Goal: Information Seeking & Learning: Learn about a topic

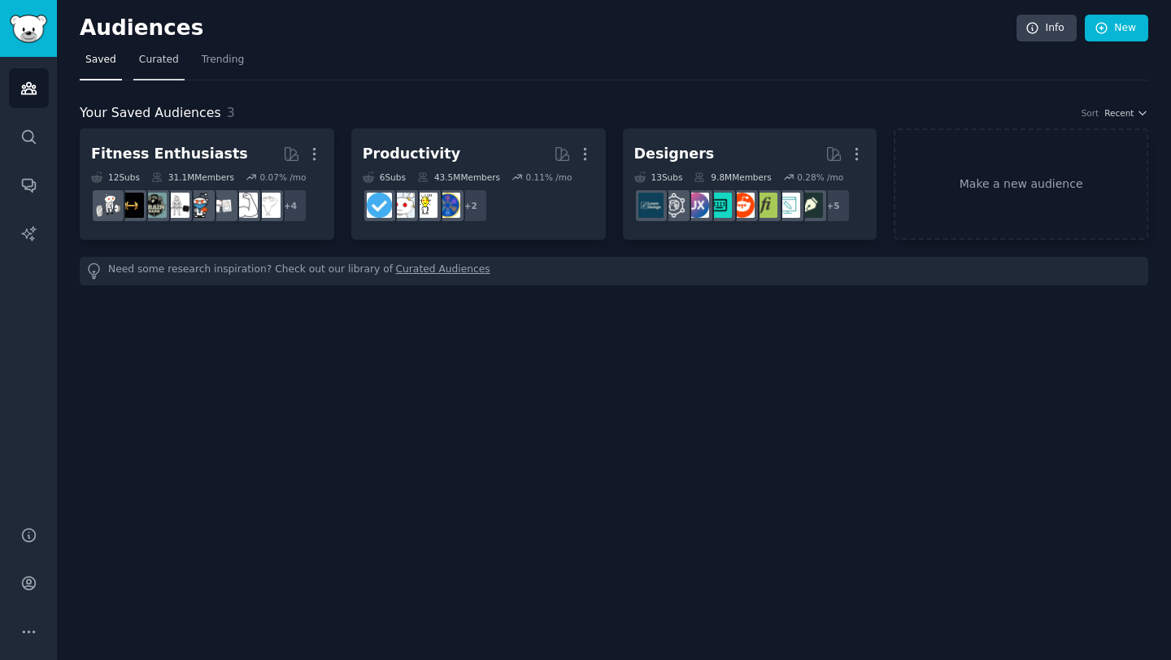
click at [161, 63] on span "Curated" at bounding box center [159, 60] width 40 height 15
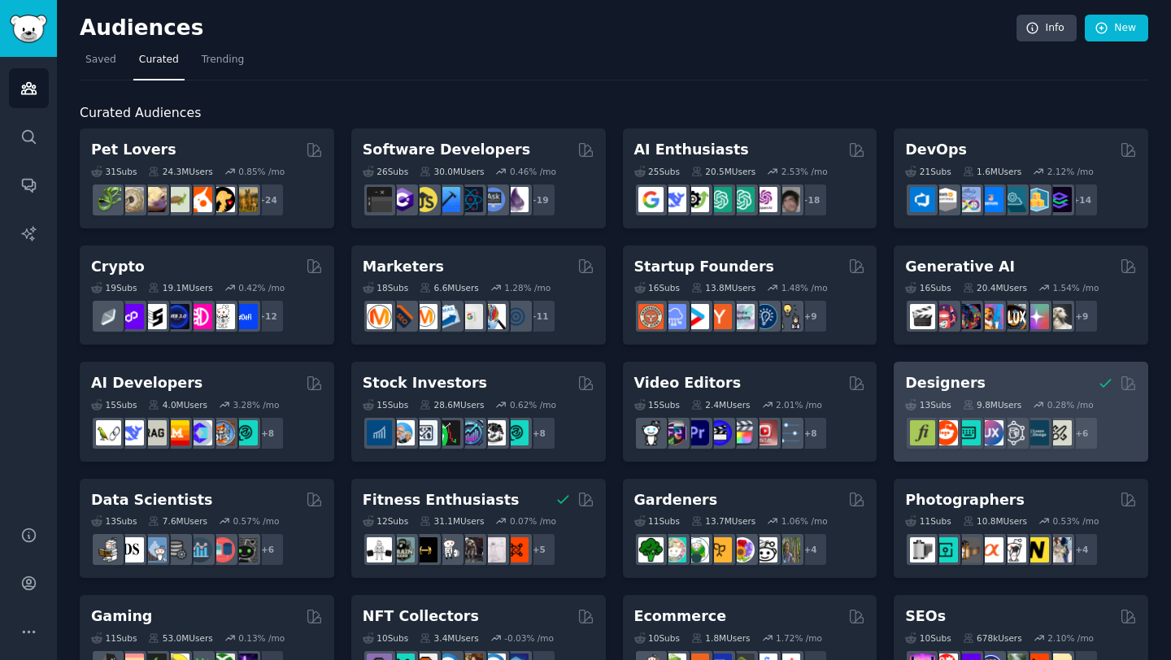
click at [941, 376] on h2 "Designers" at bounding box center [945, 383] width 80 height 20
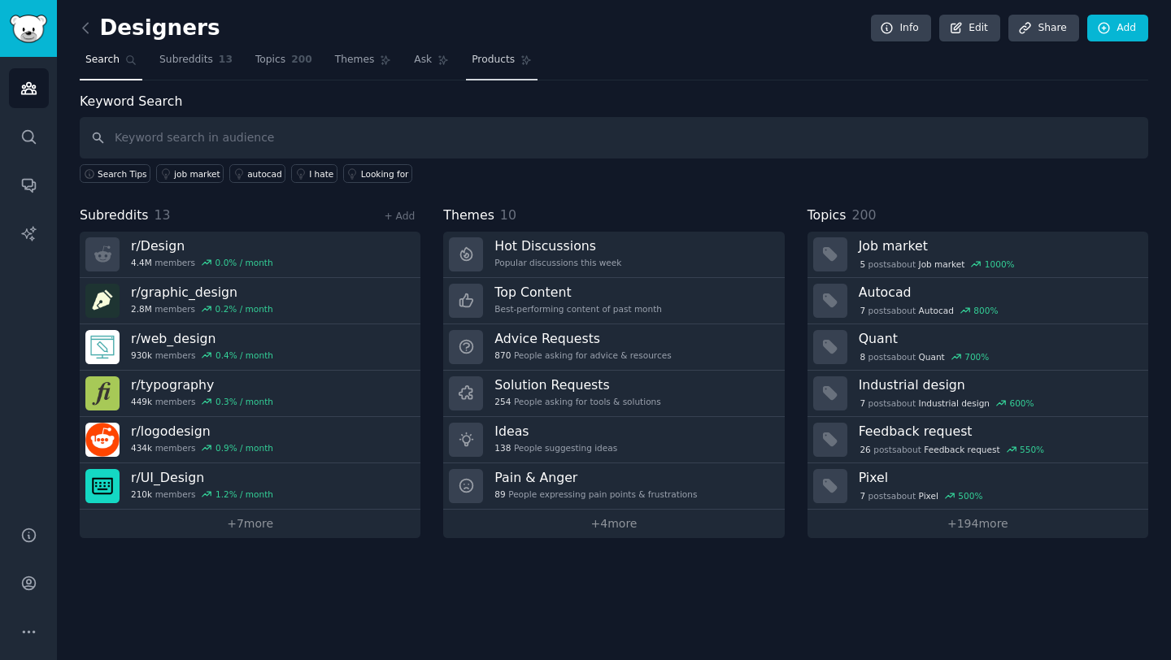
click at [479, 58] on span "Products" at bounding box center [492, 60] width 43 height 15
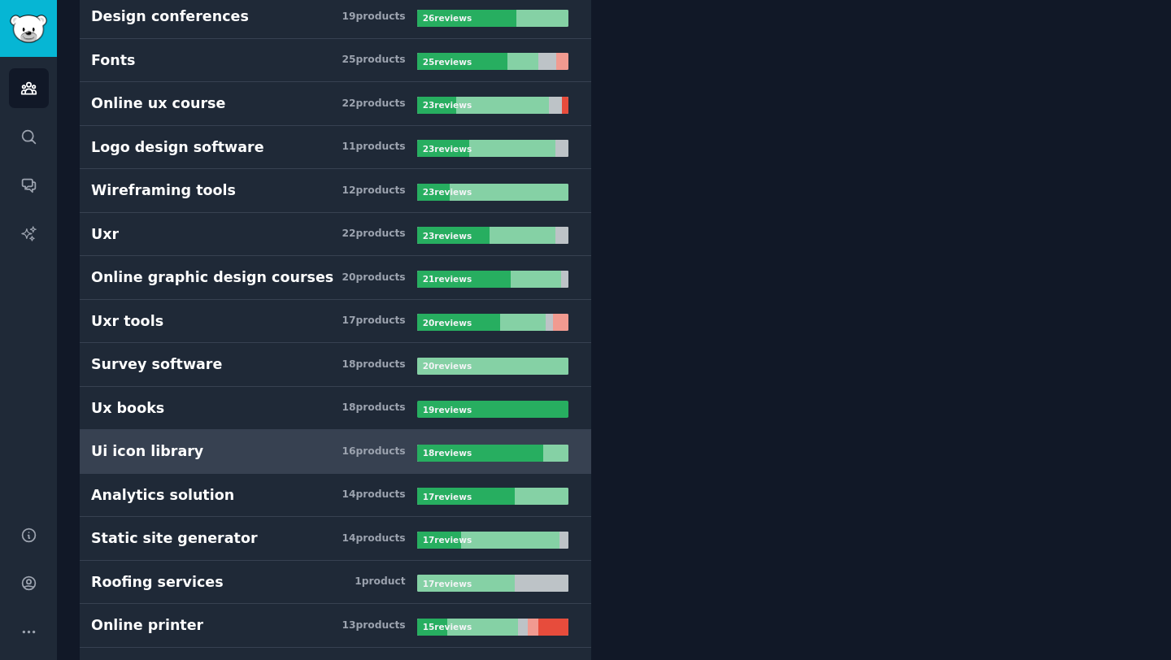
scroll to position [1132, 0]
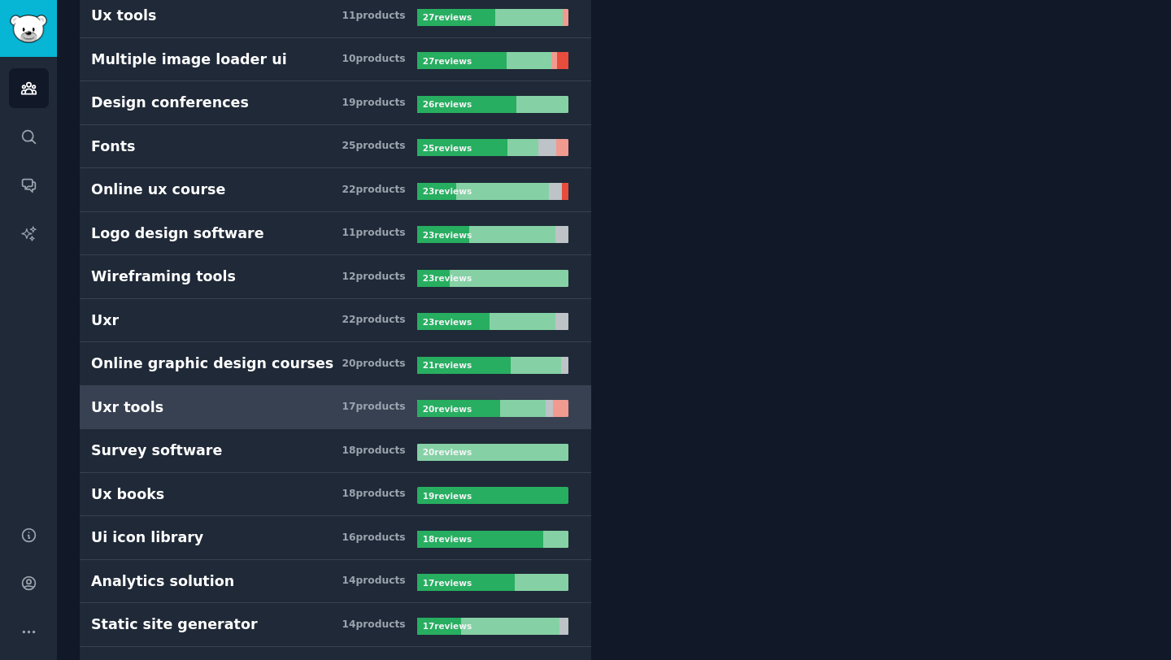
click at [237, 402] on h3 "Uxr tools 17 product s" at bounding box center [254, 407] width 326 height 20
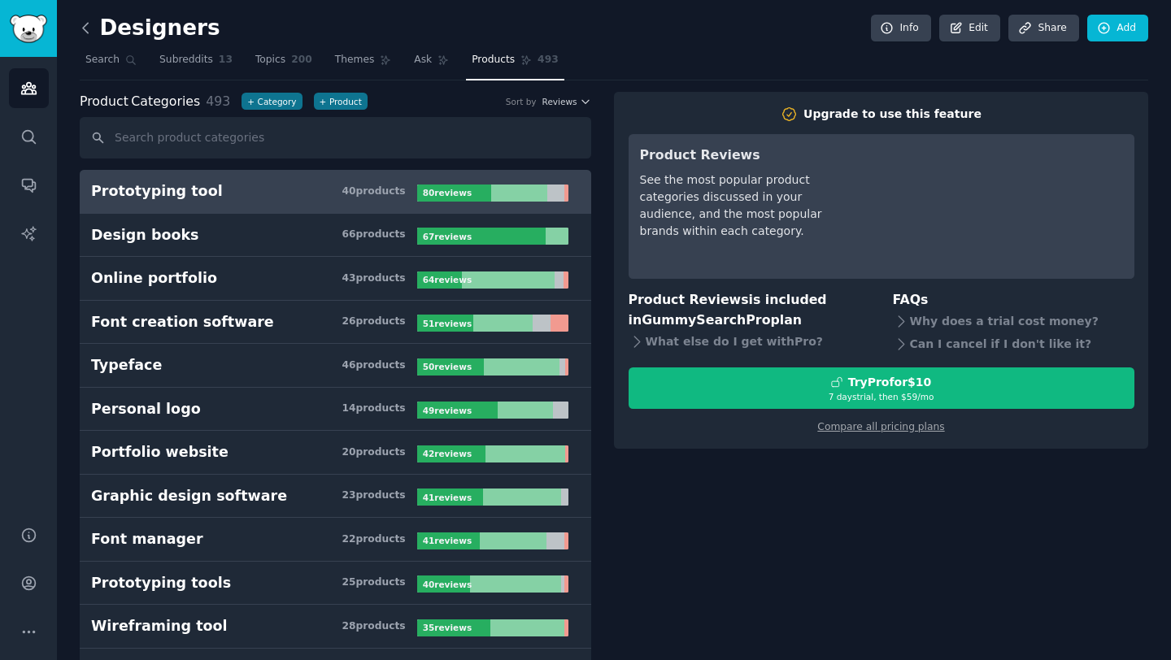
click at [89, 30] on icon at bounding box center [85, 28] width 17 height 17
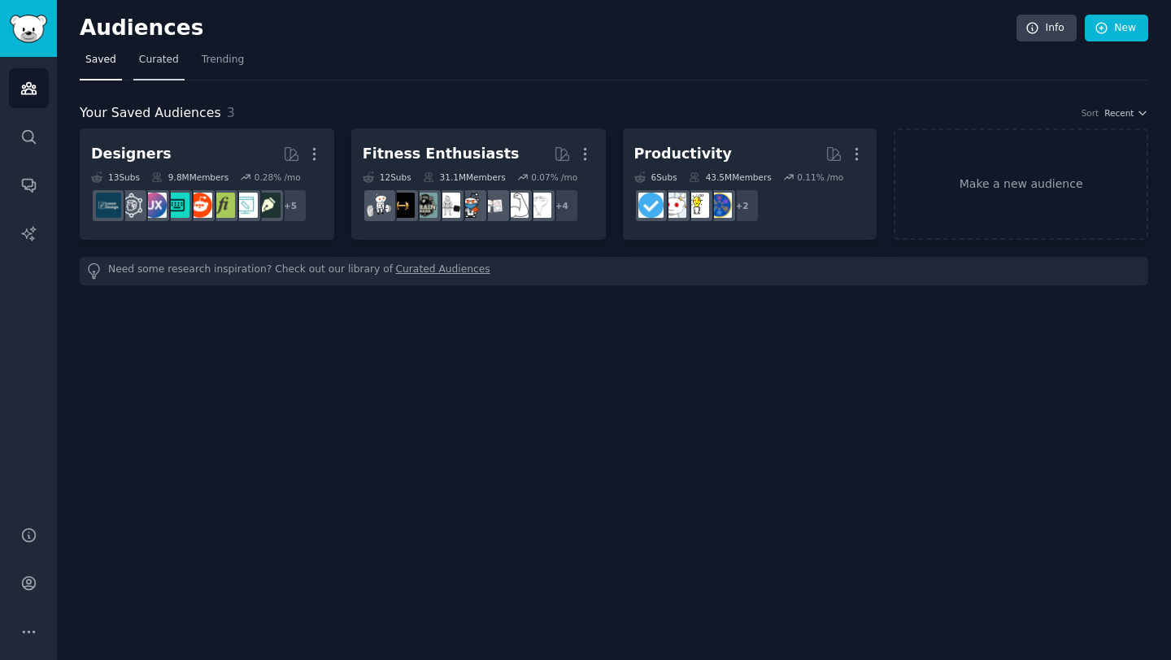
click at [160, 54] on span "Curated" at bounding box center [159, 60] width 40 height 15
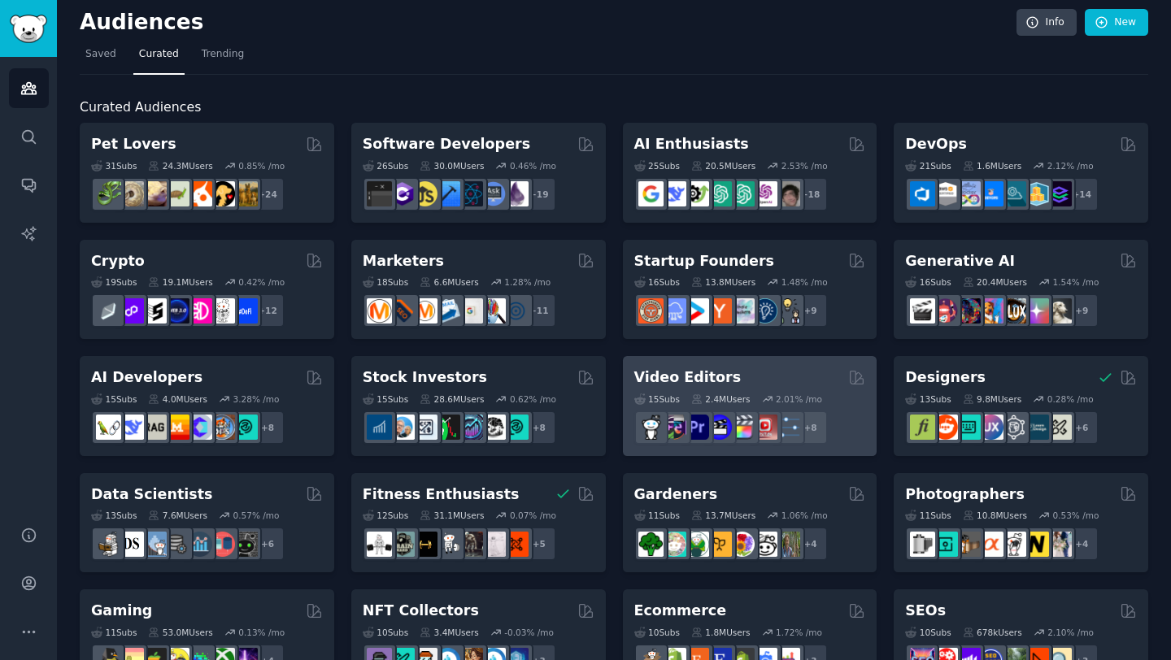
scroll to position [7, 0]
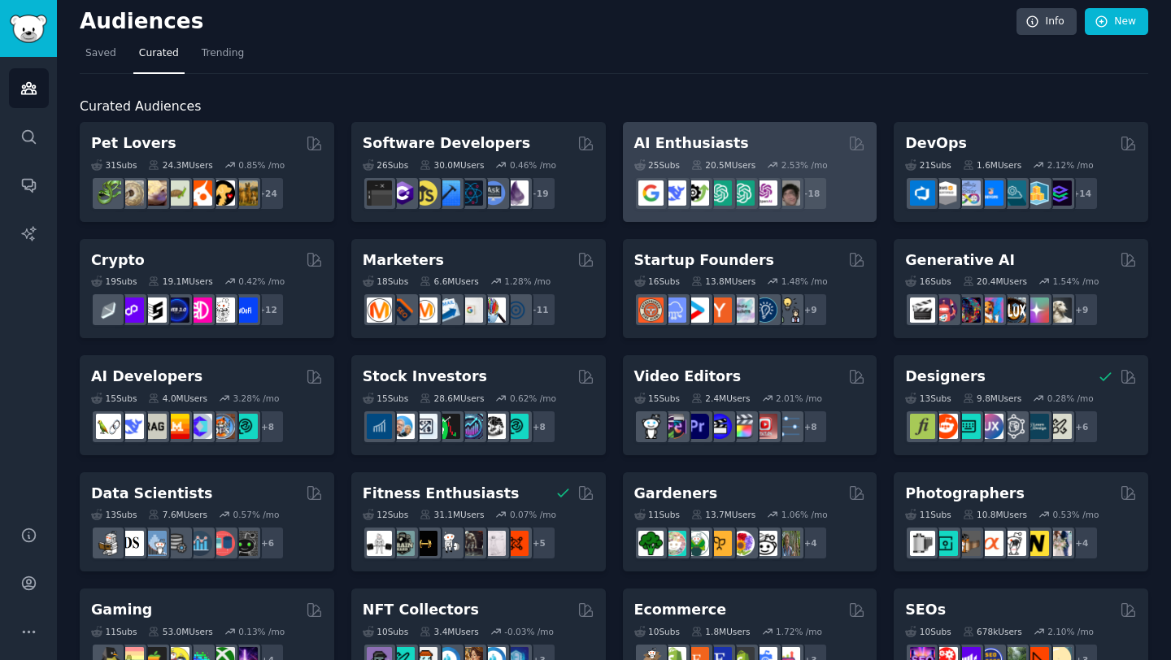
click at [723, 146] on h2 "AI Enthusiasts" at bounding box center [691, 143] width 115 height 20
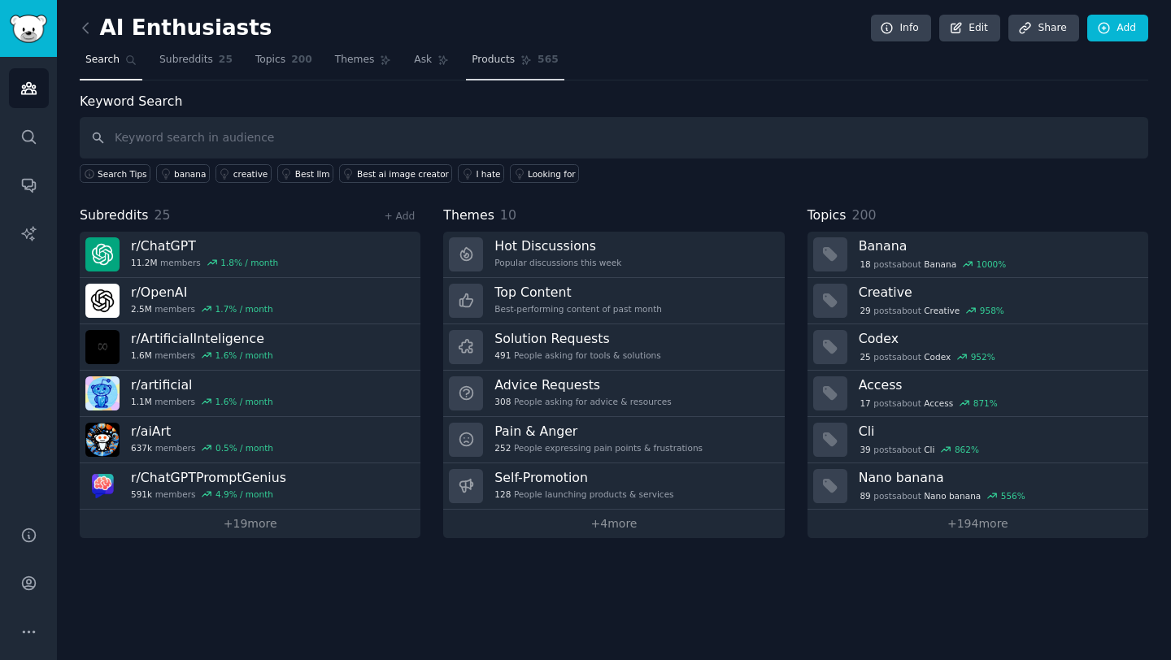
click at [506, 64] on span "Products" at bounding box center [492, 60] width 43 height 15
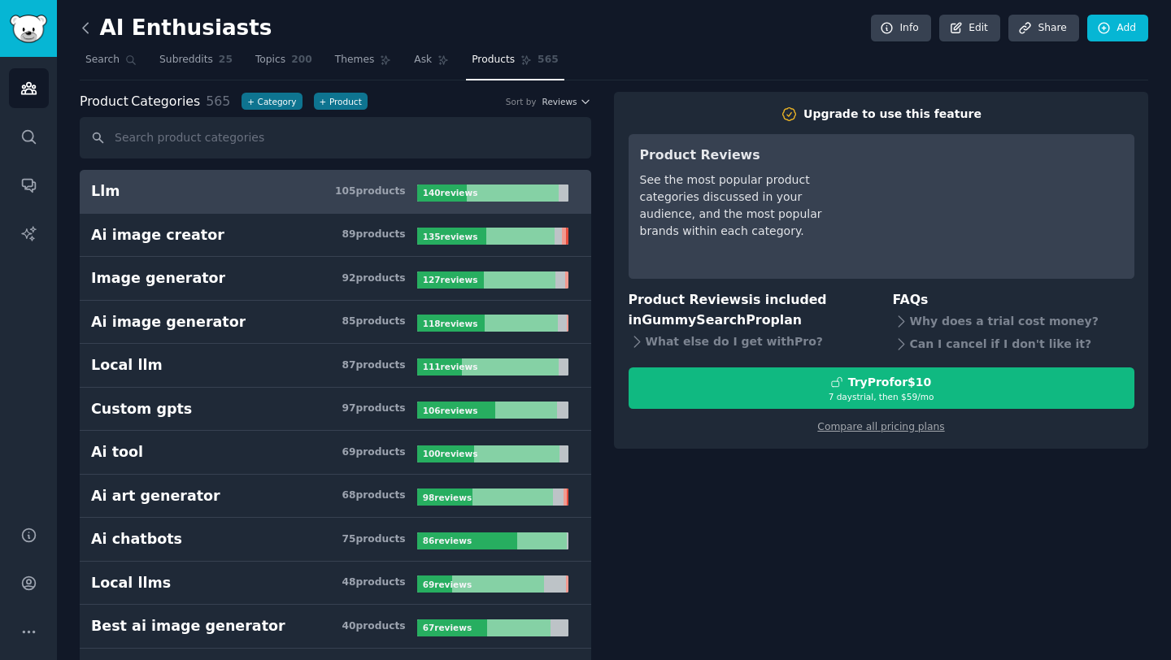
click at [88, 24] on icon at bounding box center [85, 28] width 17 height 17
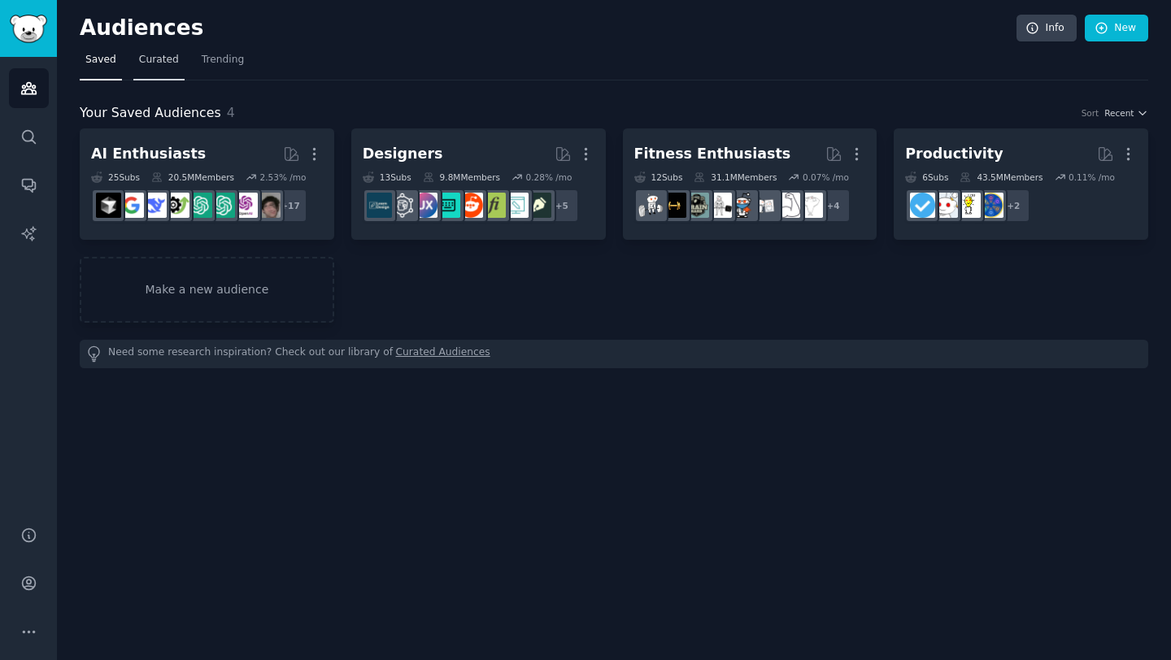
click at [159, 60] on span "Curated" at bounding box center [159, 60] width 40 height 15
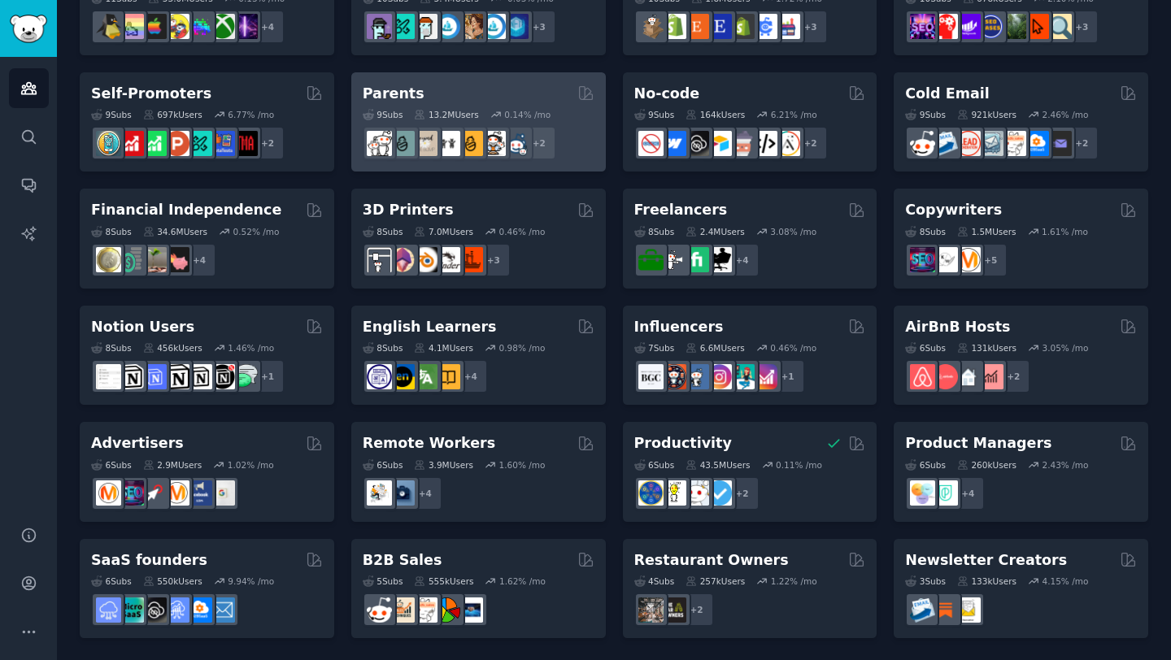
scroll to position [641, 0]
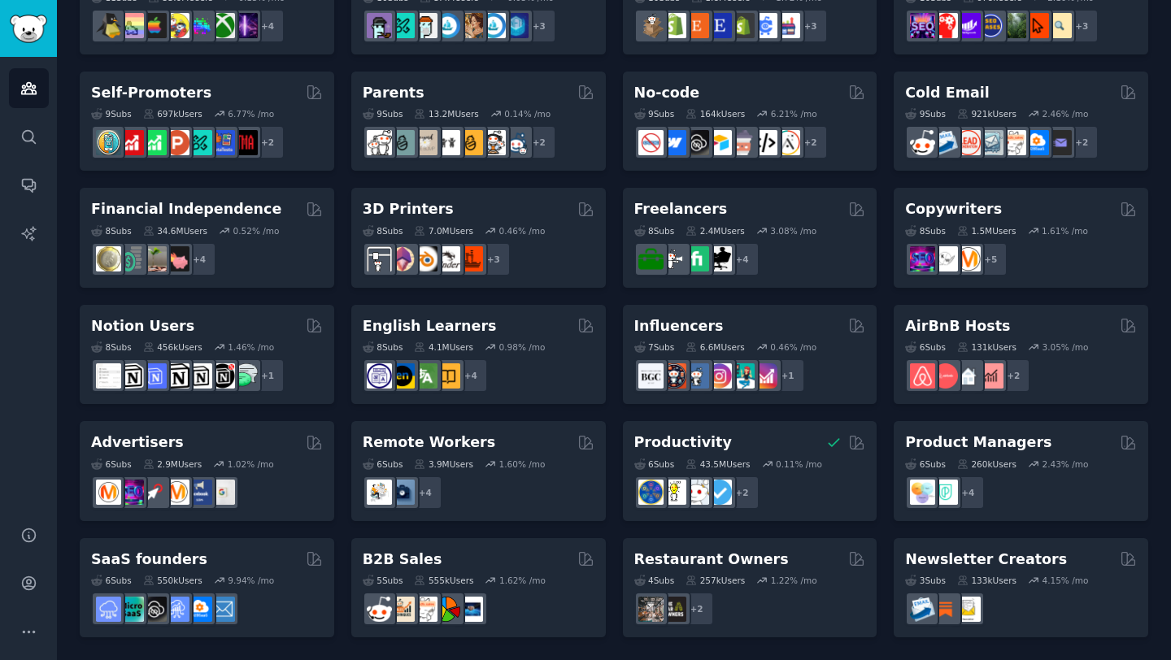
click at [979, 436] on h2 "Product Managers" at bounding box center [978, 442] width 146 height 20
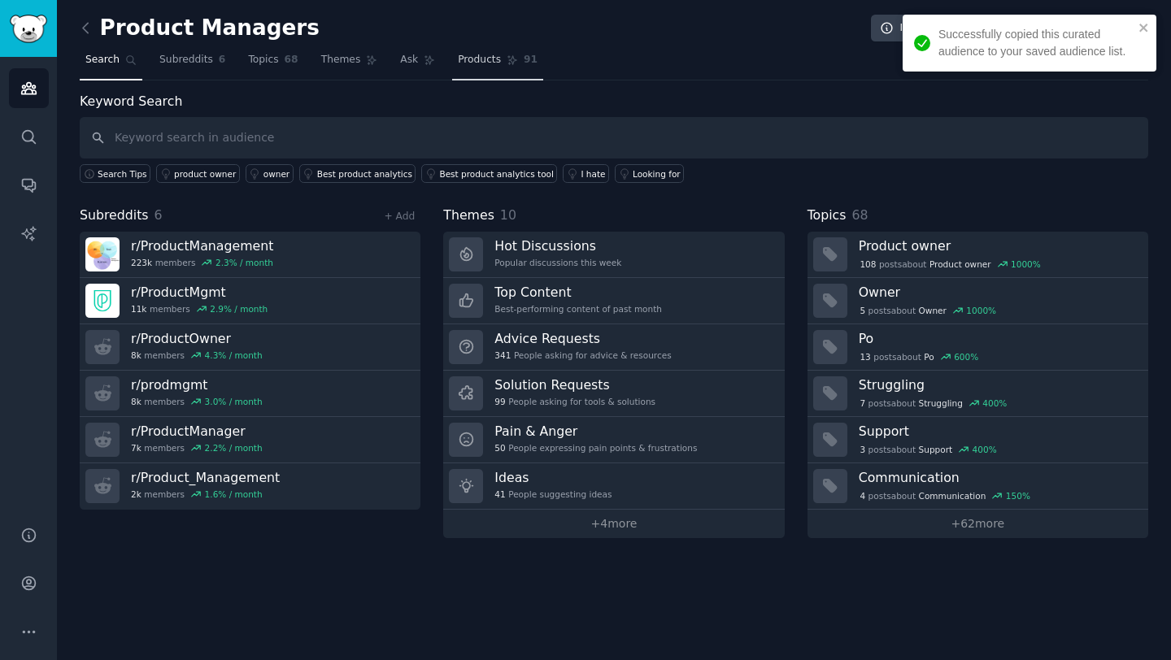
click at [480, 62] on span "Products" at bounding box center [479, 60] width 43 height 15
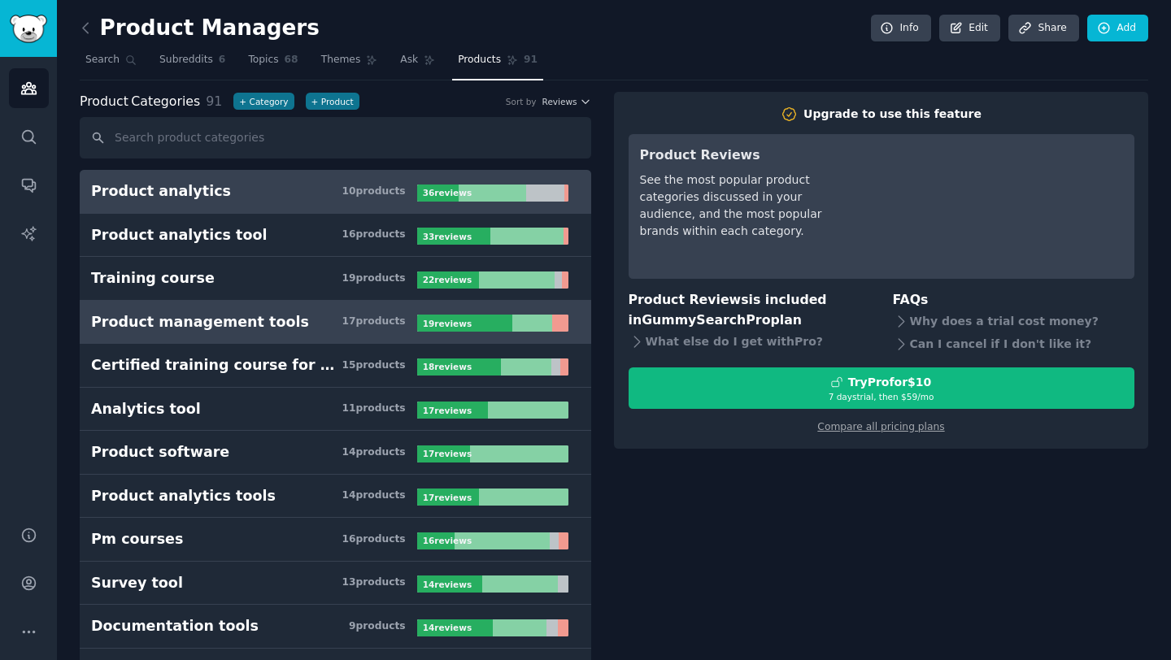
click at [256, 317] on div "Product management tools" at bounding box center [200, 322] width 218 height 20
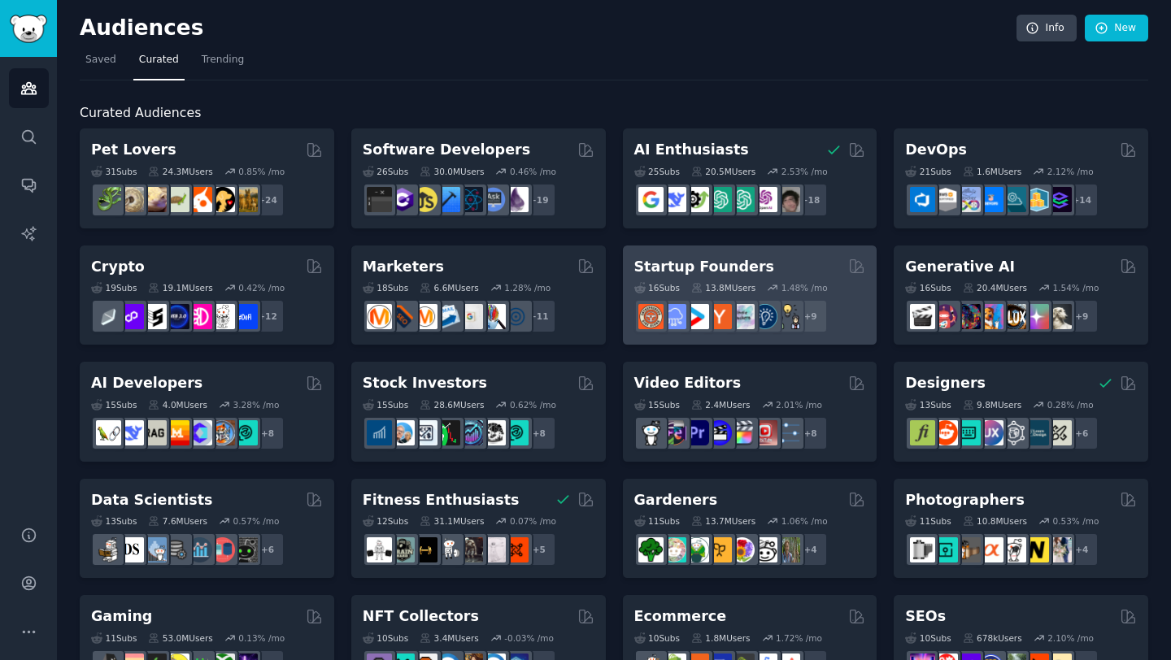
click at [662, 257] on h2 "Startup Founders" at bounding box center [704, 267] width 140 height 20
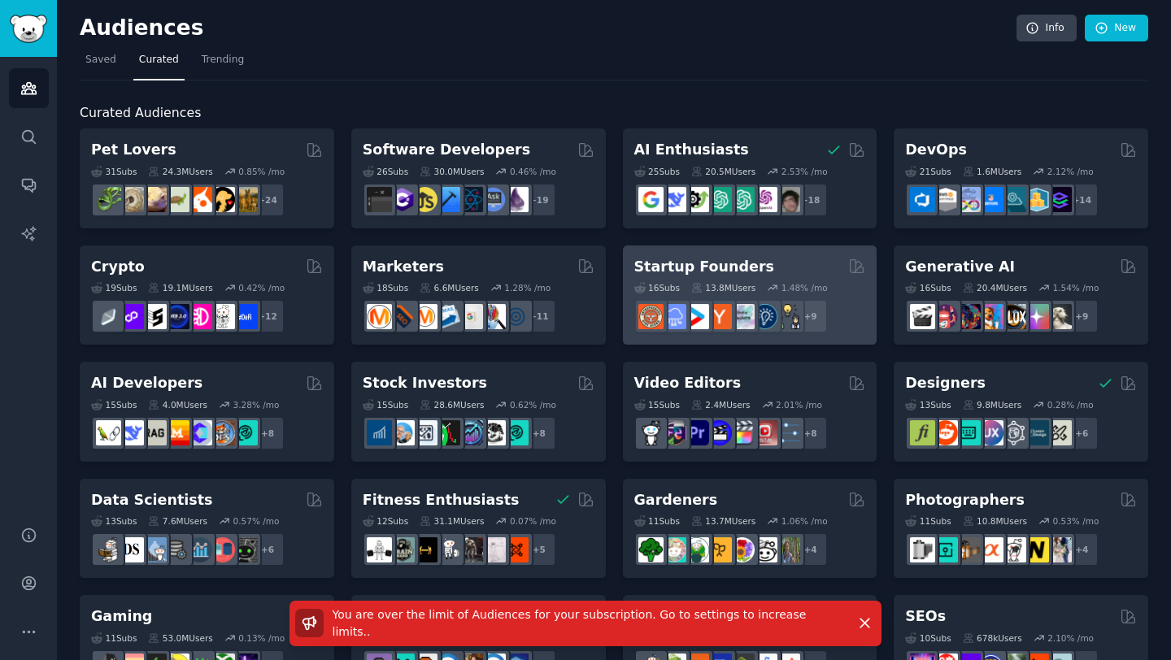
click at [658, 267] on h2 "Startup Founders" at bounding box center [704, 267] width 140 height 20
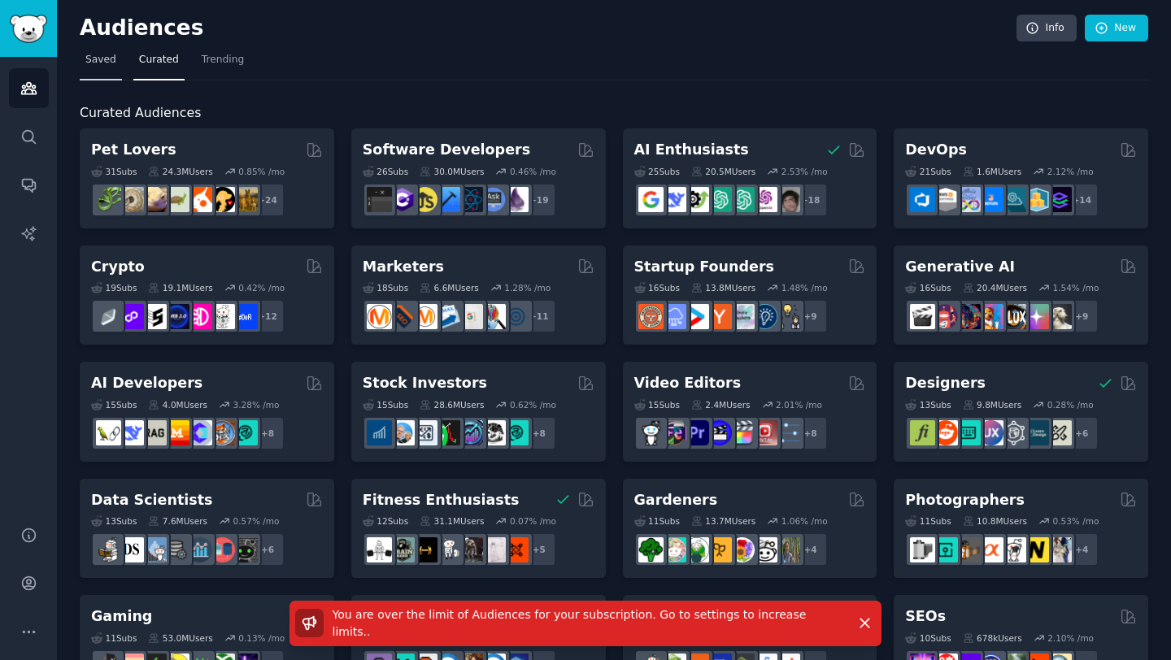
click at [104, 55] on span "Saved" at bounding box center [100, 60] width 31 height 15
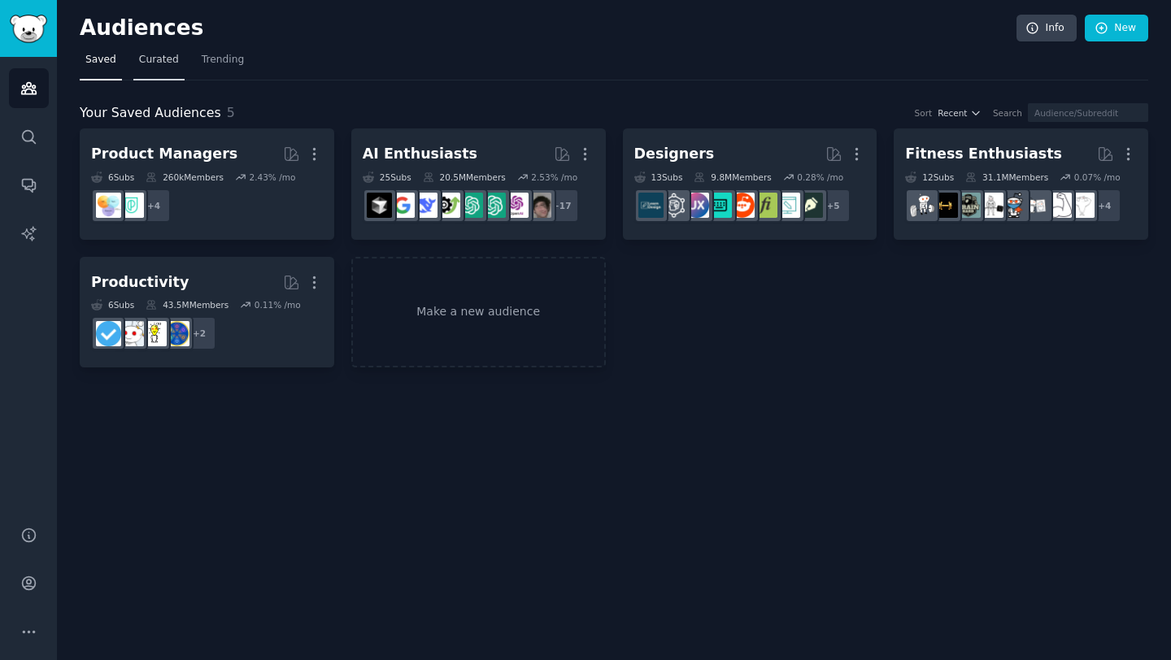
click at [151, 54] on span "Curated" at bounding box center [159, 60] width 40 height 15
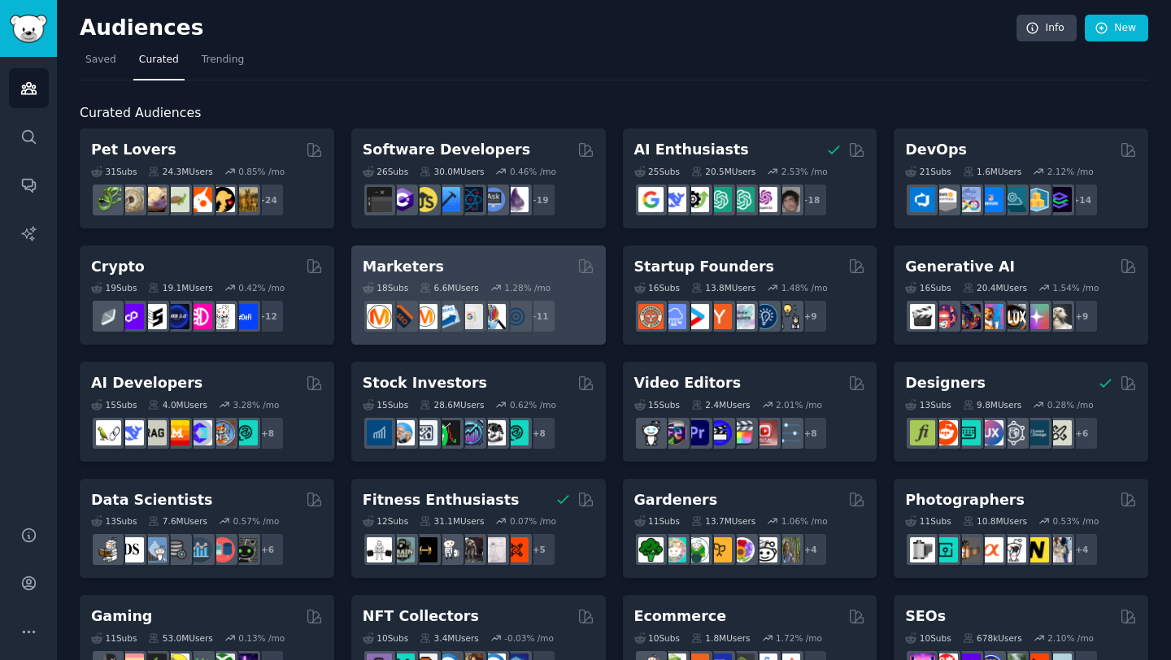
click at [471, 271] on div "Marketers" at bounding box center [479, 267] width 232 height 20
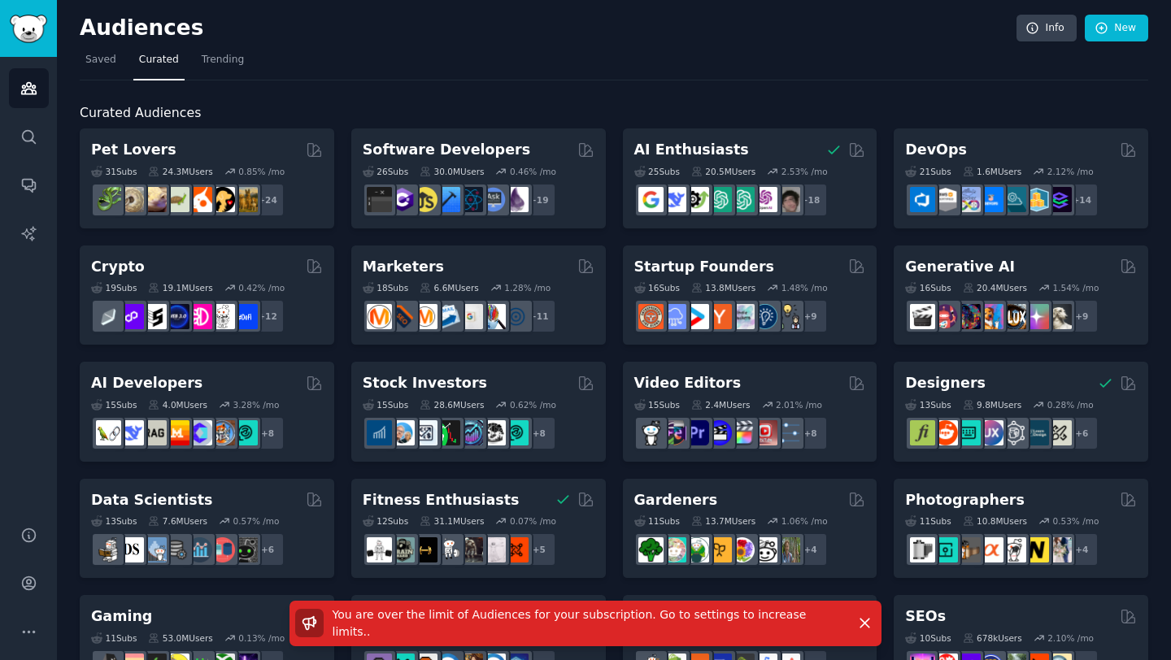
click at [819, 49] on nav "Saved Curated Trending" at bounding box center [614, 63] width 1068 height 33
click at [114, 56] on span "Saved" at bounding box center [100, 60] width 31 height 15
